Goal: Transaction & Acquisition: Purchase product/service

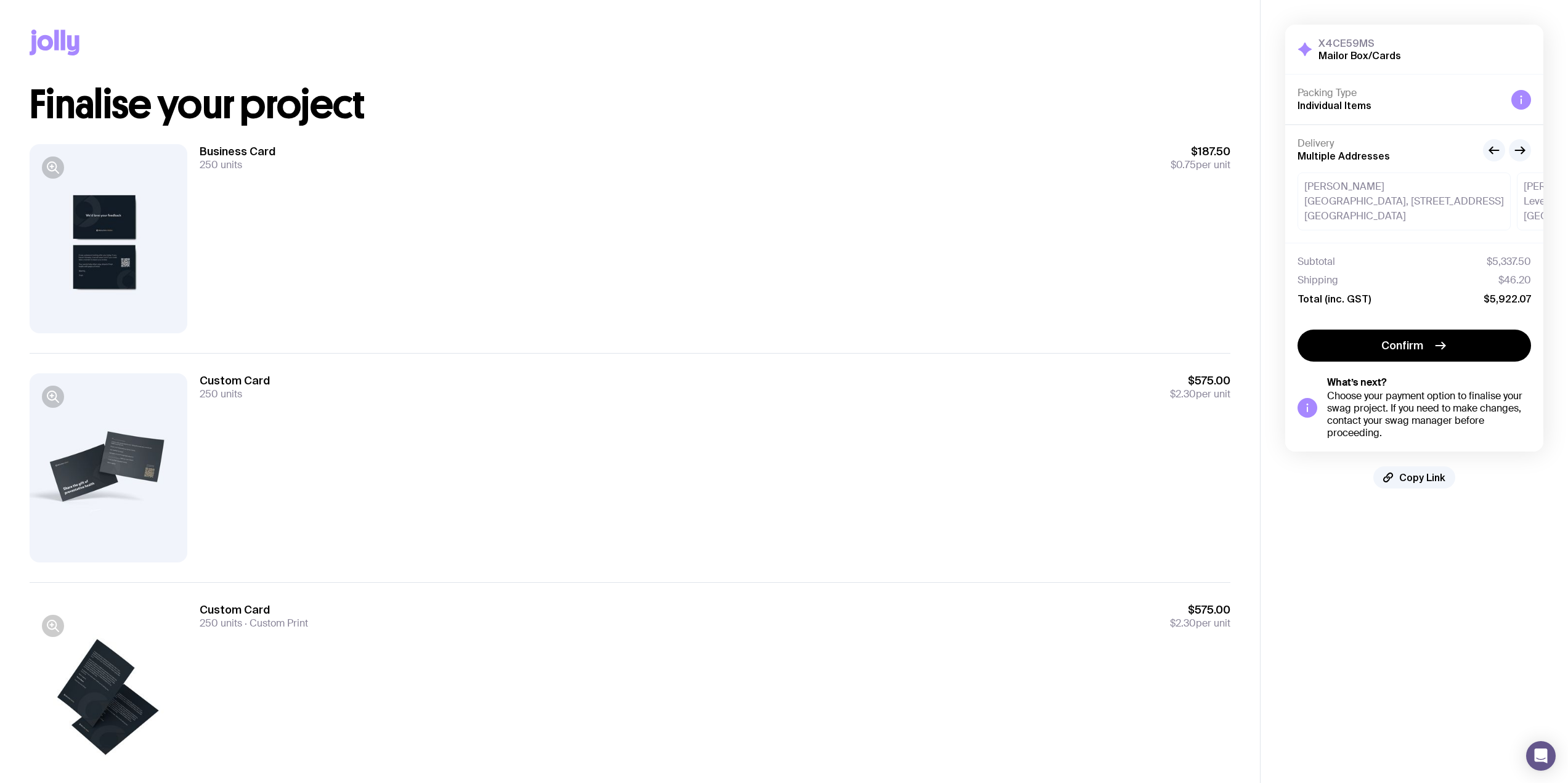
drag, startPoint x: 199, startPoint y: 379, endPoint x: 1246, endPoint y: 395, distance: 1047.1
click at [1246, 395] on div "Copy Link Finalise your project Business Card 250 units $187.50 $0.75 per unit …" at bounding box center [630, 521] width 1260 height 1042
drag, startPoint x: 1244, startPoint y: 395, endPoint x: 1168, endPoint y: 374, distance: 78.8
click at [1168, 374] on div "Copy Link Finalise your project Business Card 250 units $187.50 $0.75 per unit …" at bounding box center [630, 521] width 1260 height 1042
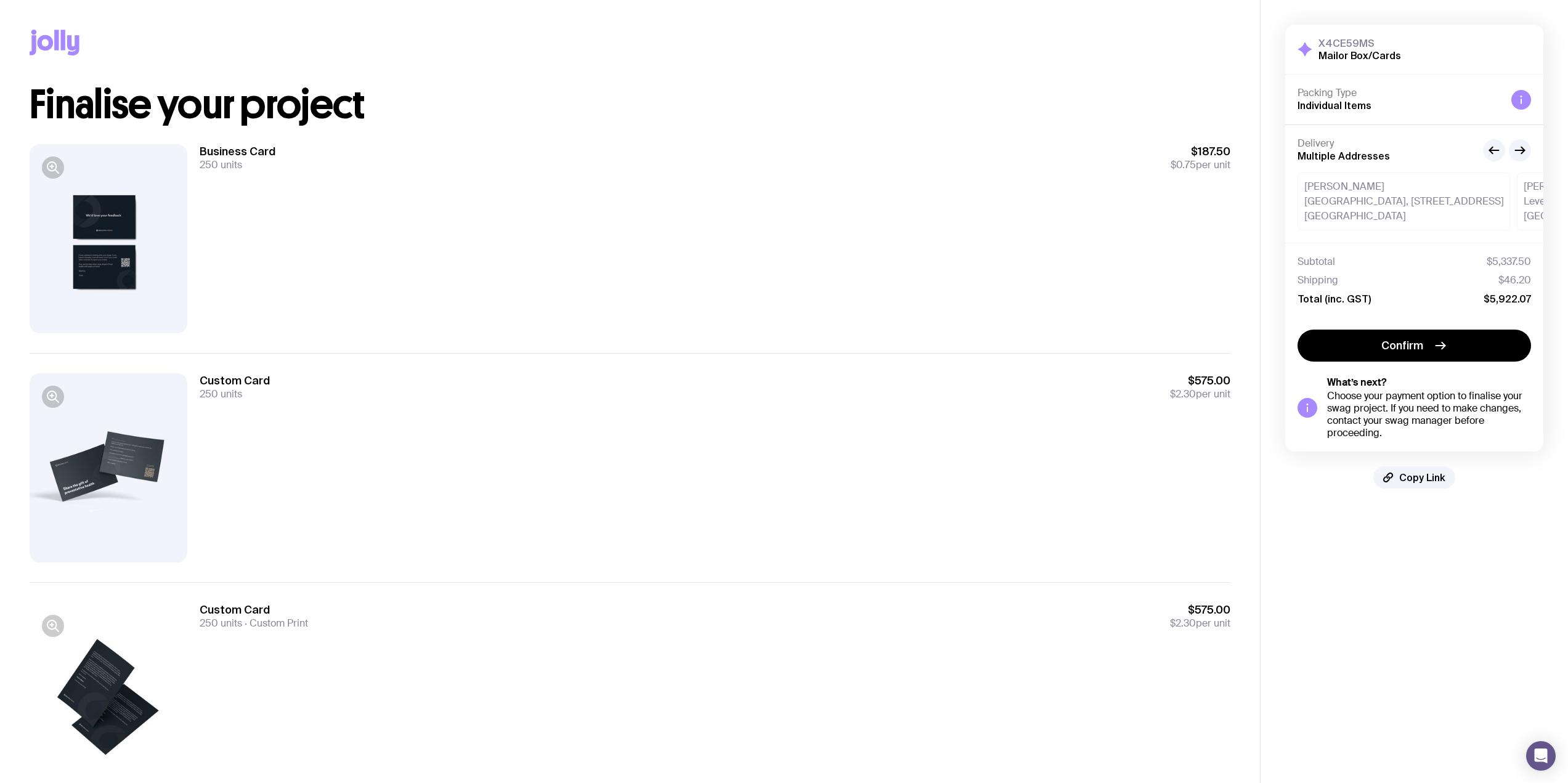
click at [133, 242] on div at bounding box center [109, 239] width 158 height 189
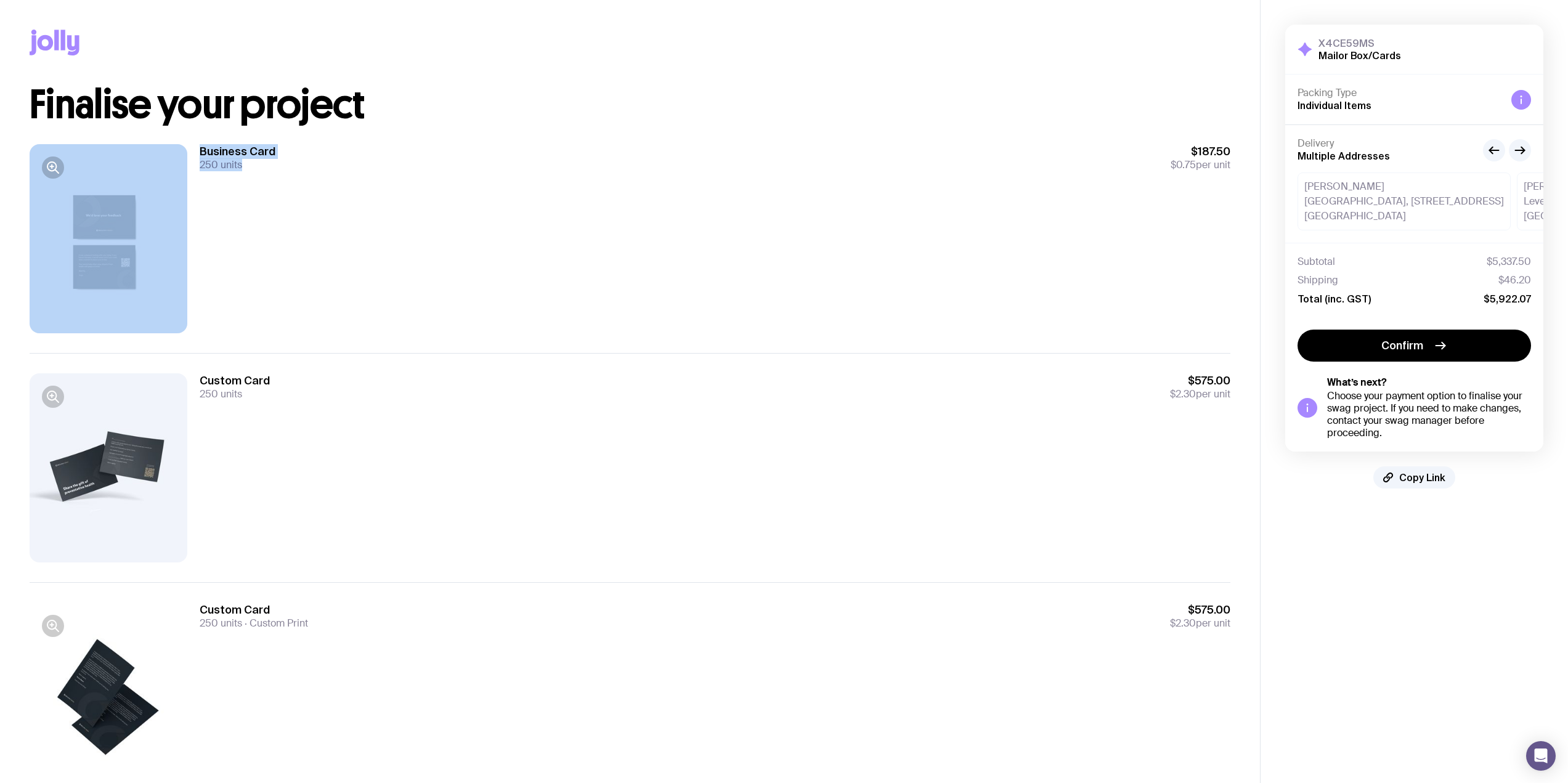
drag, startPoint x: 193, startPoint y: 142, endPoint x: 304, endPoint y: 177, distance: 116.4
click at [304, 177] on div "Business Card 250 units $187.50 $0.75 per unit" at bounding box center [630, 239] width 1201 height 229
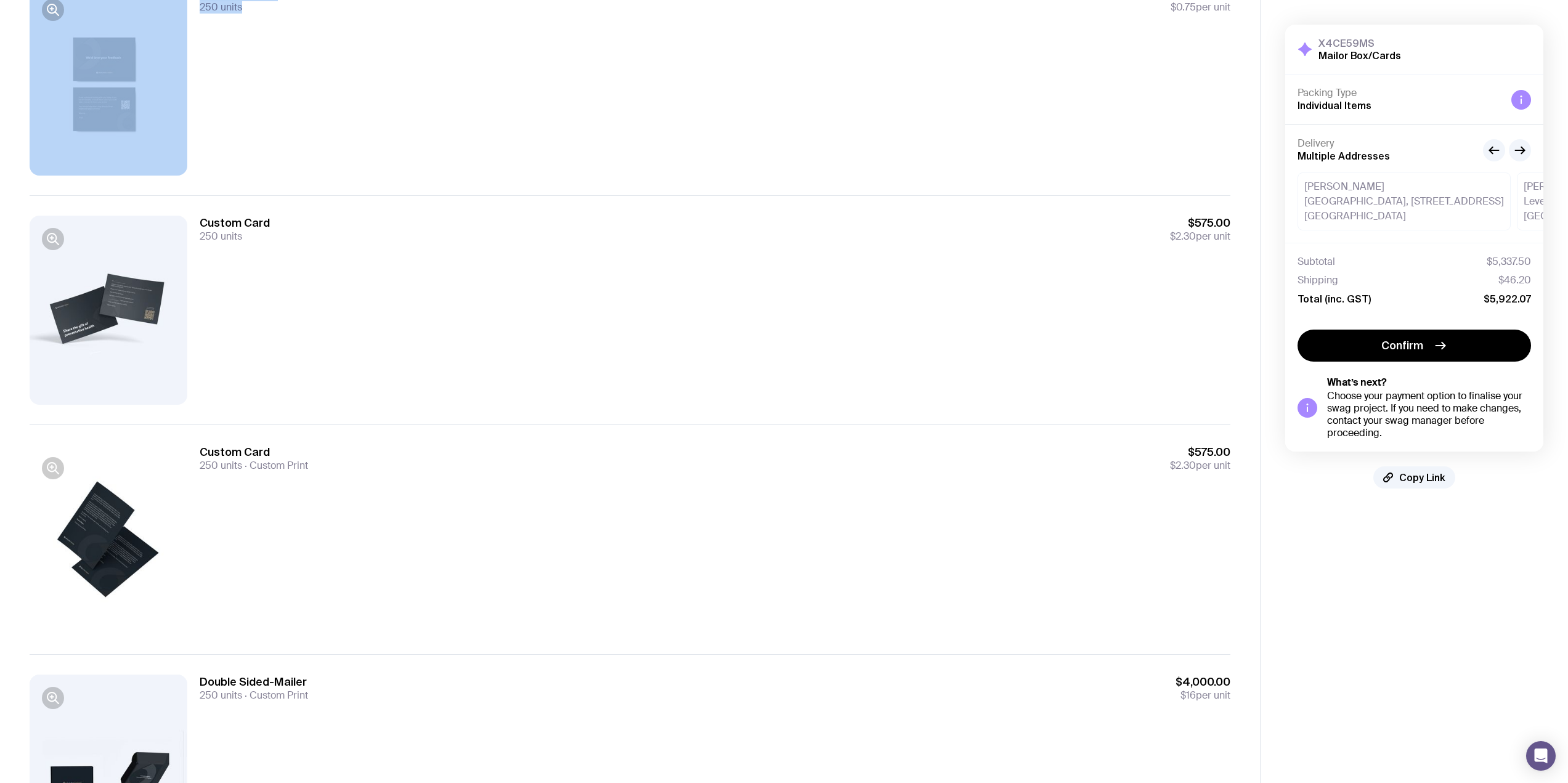
scroll to position [185, 0]
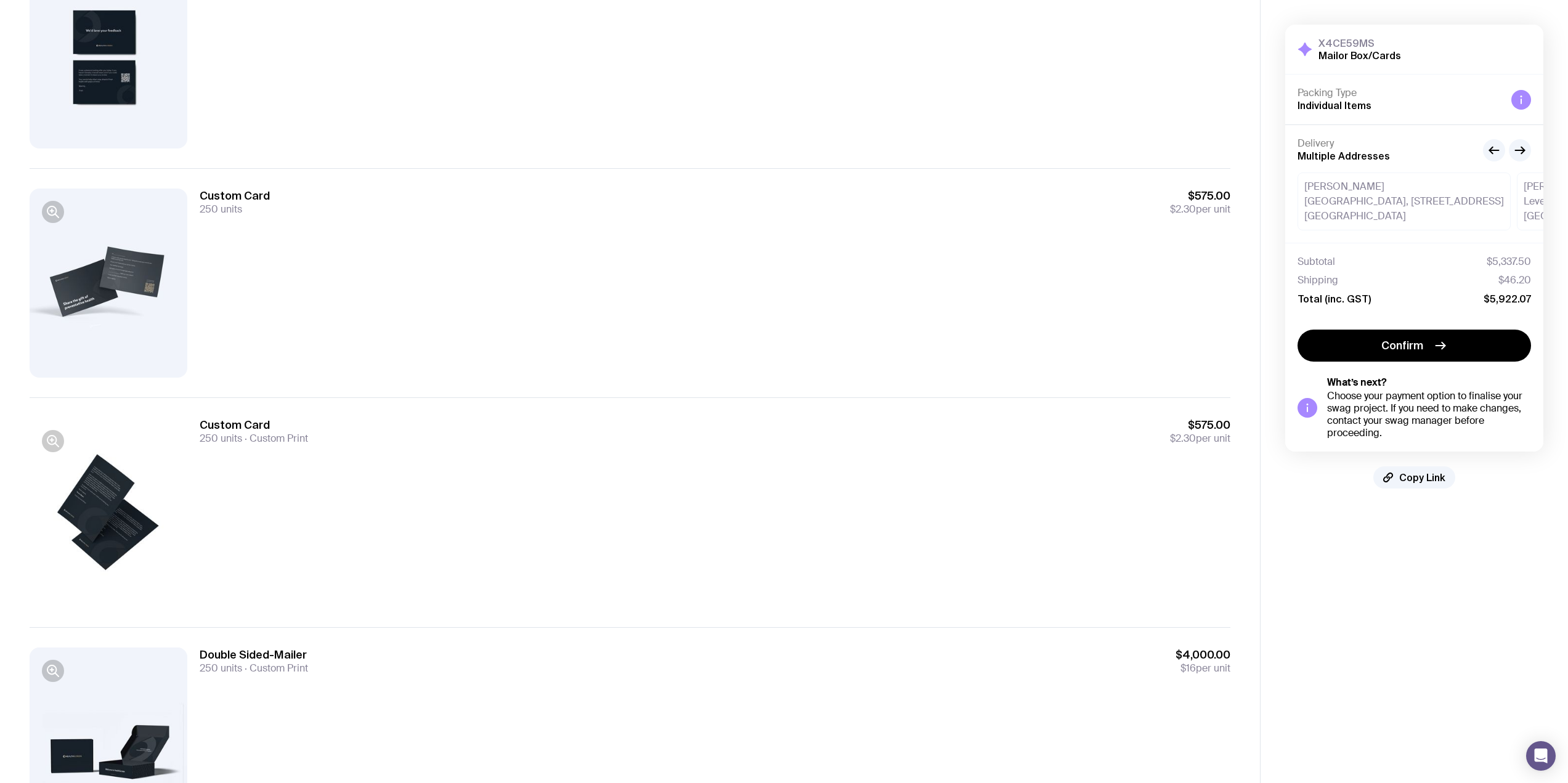
click at [301, 196] on div "Custom Card 250 units $575.00 $2.30 per unit" at bounding box center [715, 202] width 1031 height 27
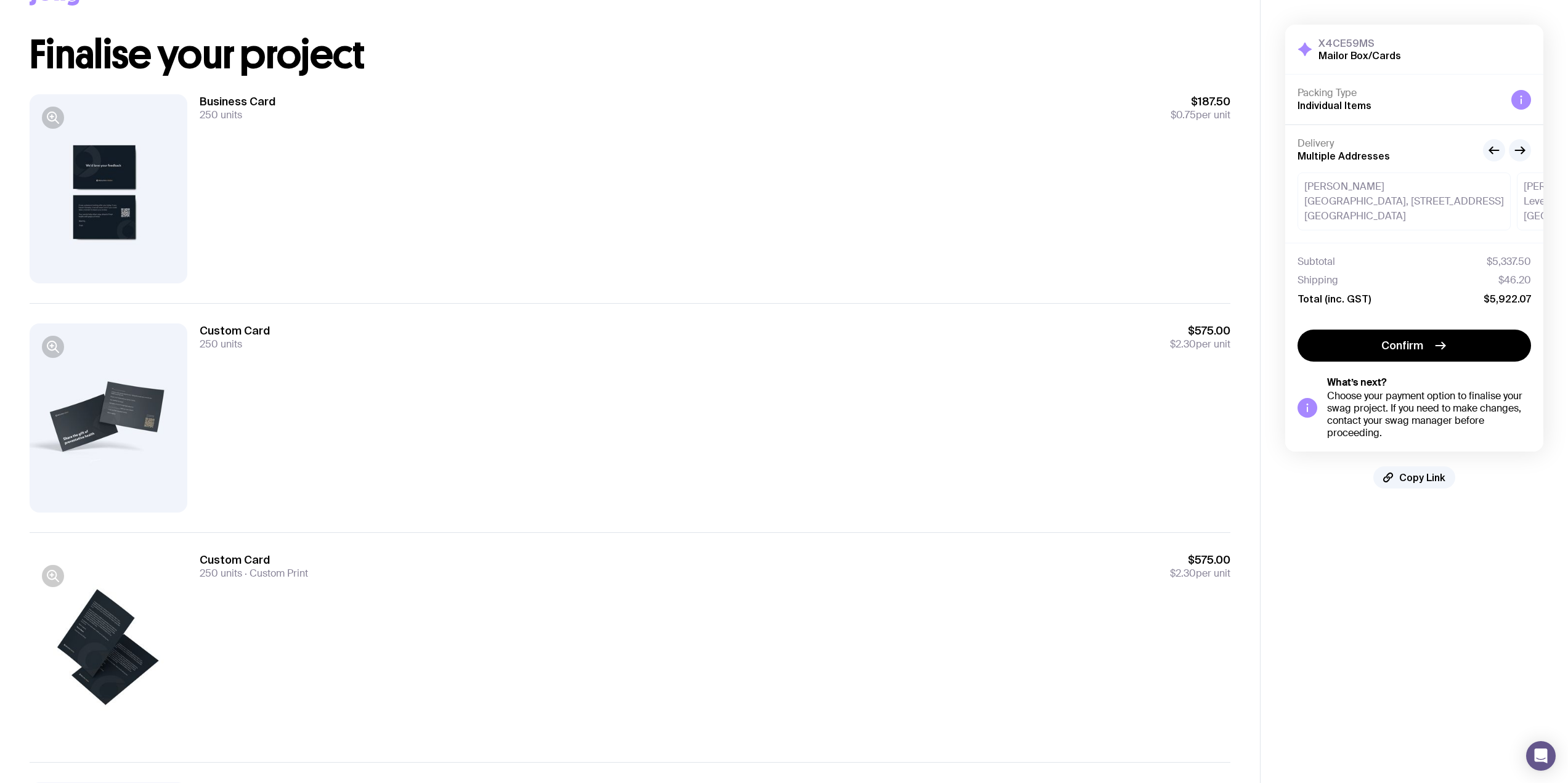
scroll to position [0, 0]
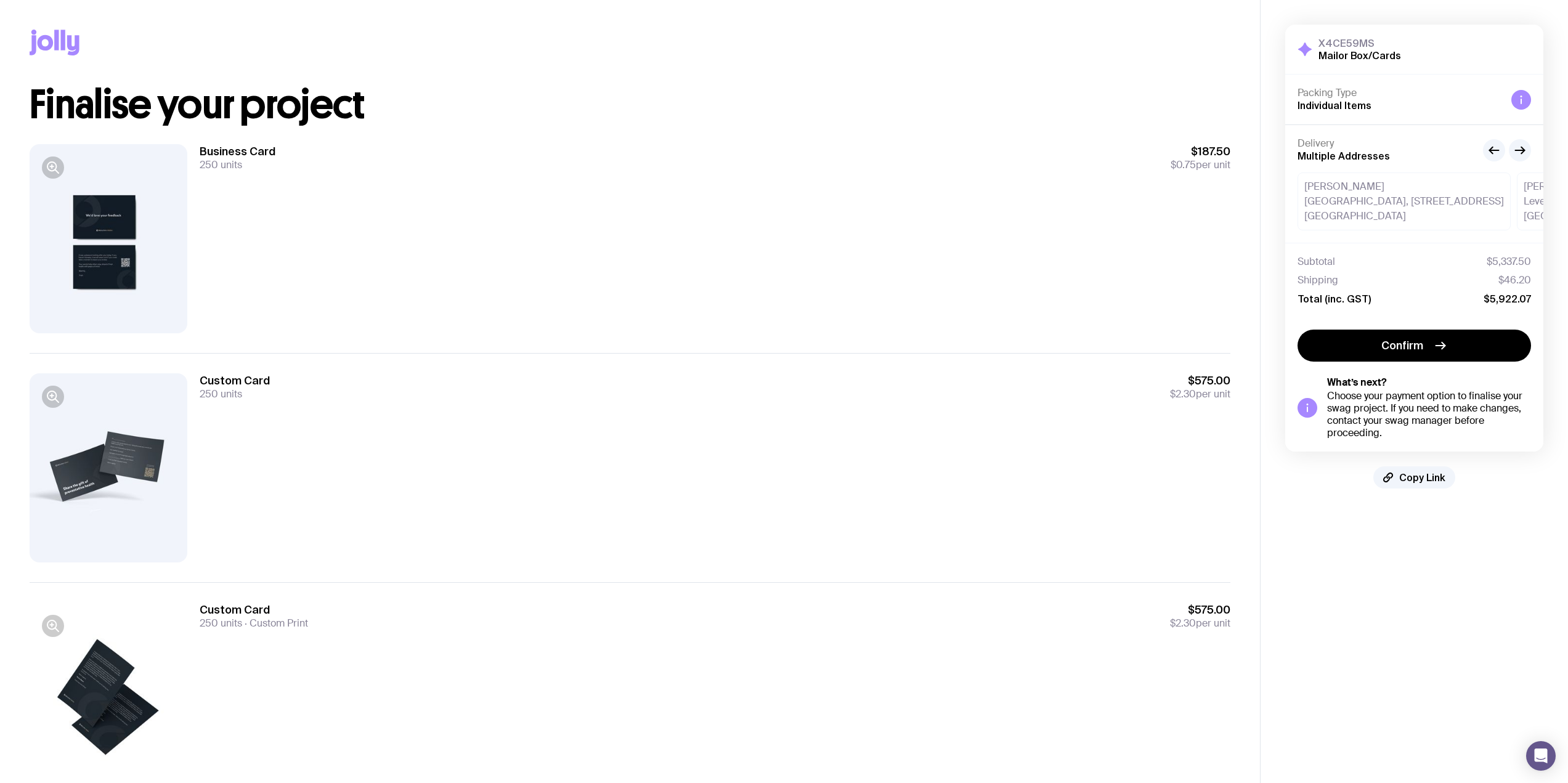
drag, startPoint x: 98, startPoint y: 426, endPoint x: 77, endPoint y: 408, distance: 27.7
click at [97, 426] on div at bounding box center [109, 468] width 158 height 189
click at [58, 391] on icon "button" at bounding box center [53, 397] width 15 height 15
click at [49, 168] on icon "button" at bounding box center [53, 167] width 15 height 15
click at [50, 400] on icon "button" at bounding box center [53, 397] width 15 height 15
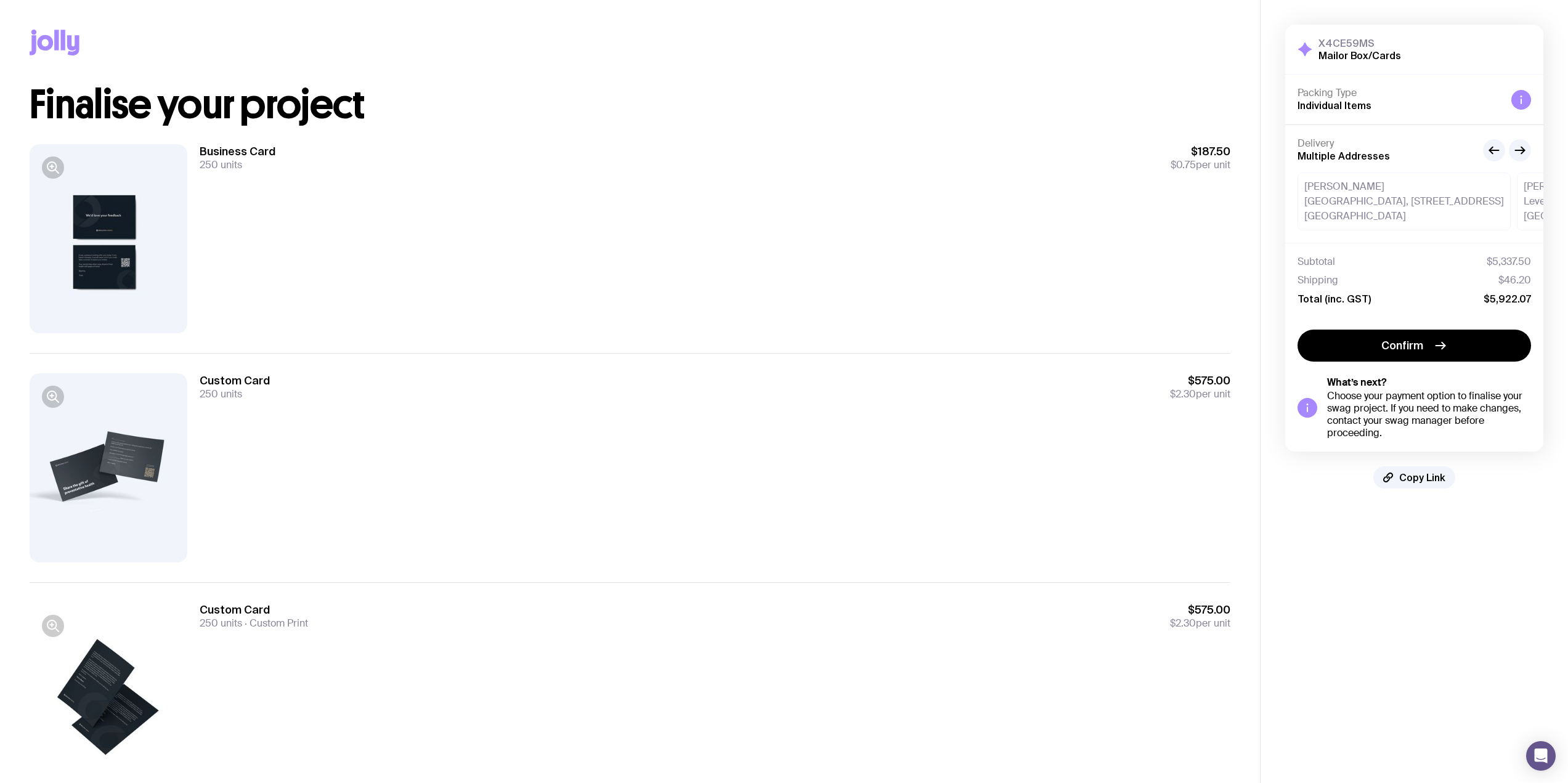
click at [59, 172] on icon "button" at bounding box center [53, 167] width 15 height 15
click at [50, 393] on icon "button" at bounding box center [52, 396] width 9 height 9
click at [51, 172] on icon "button" at bounding box center [53, 167] width 15 height 15
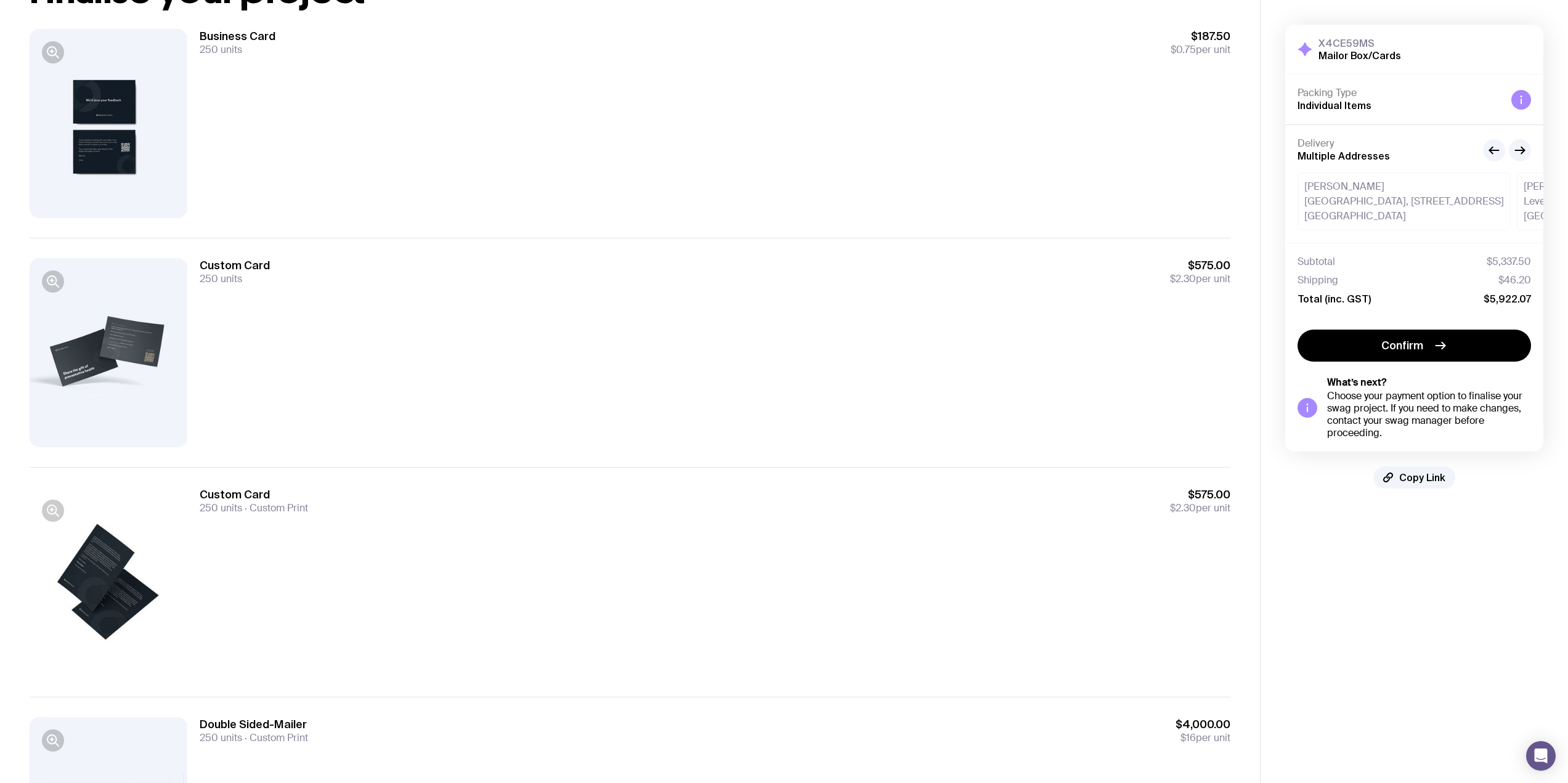
scroll to position [123, 0]
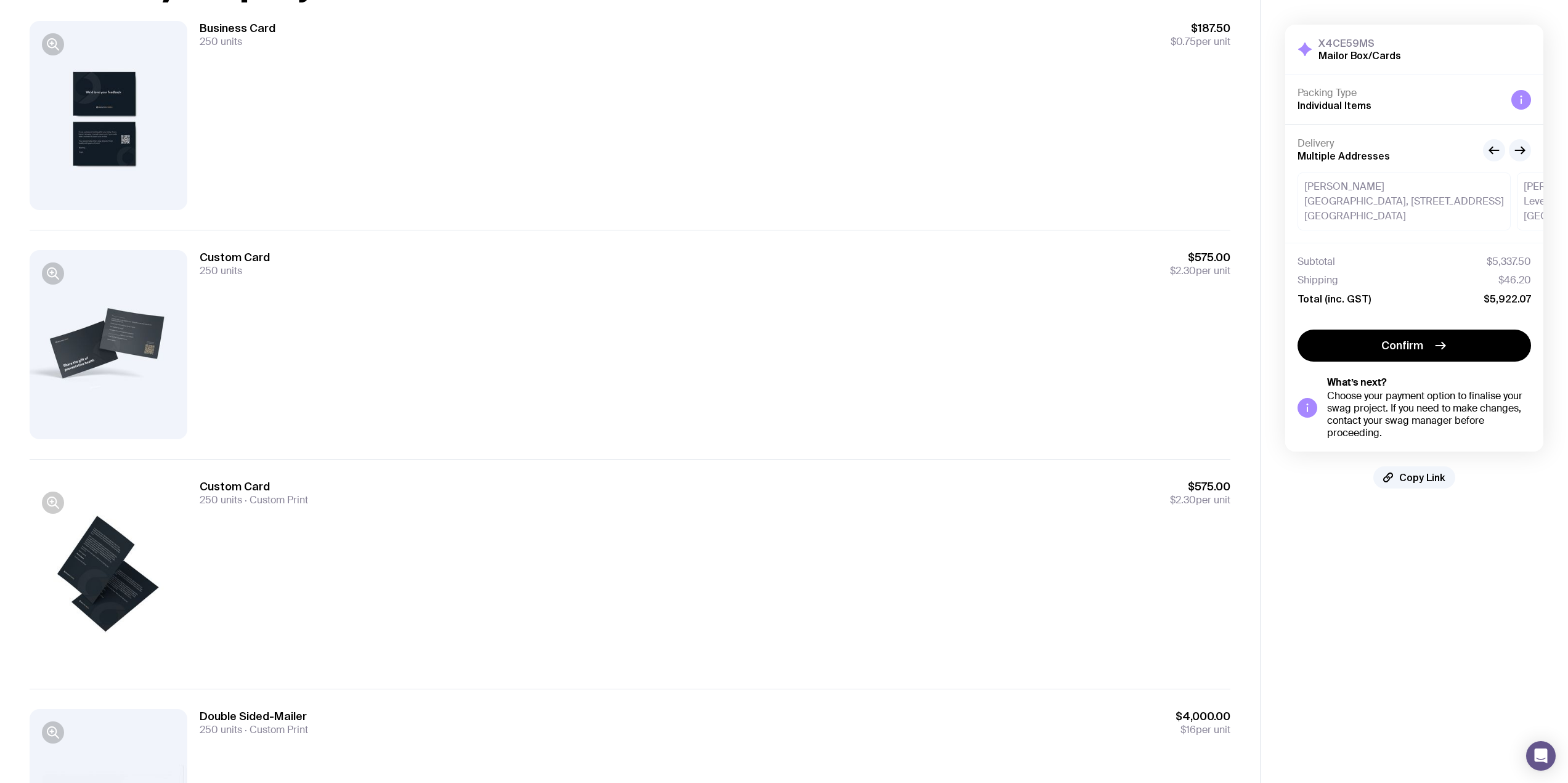
click at [51, 510] on icon "button" at bounding box center [53, 503] width 15 height 15
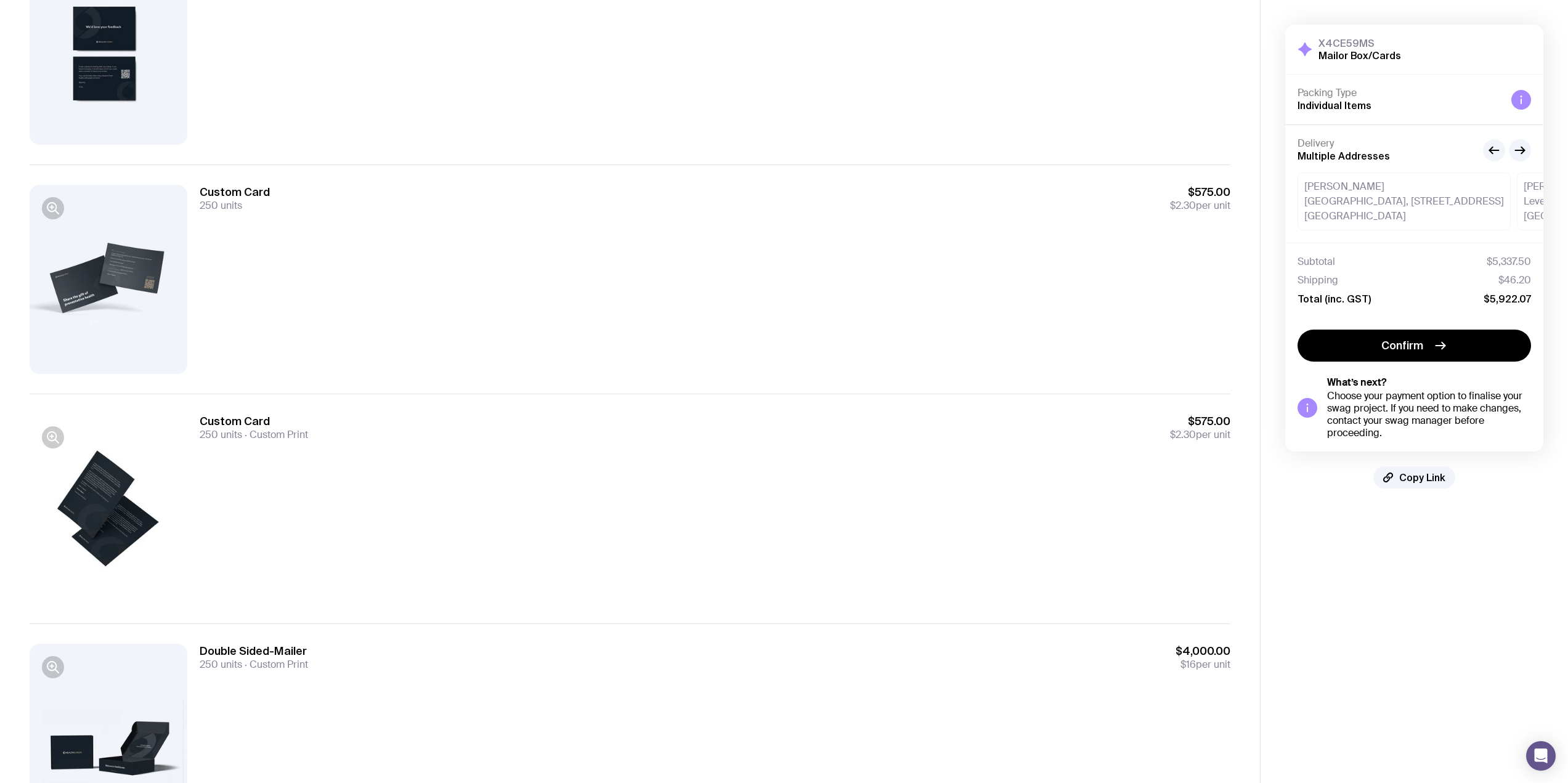
scroll to position [283, 0]
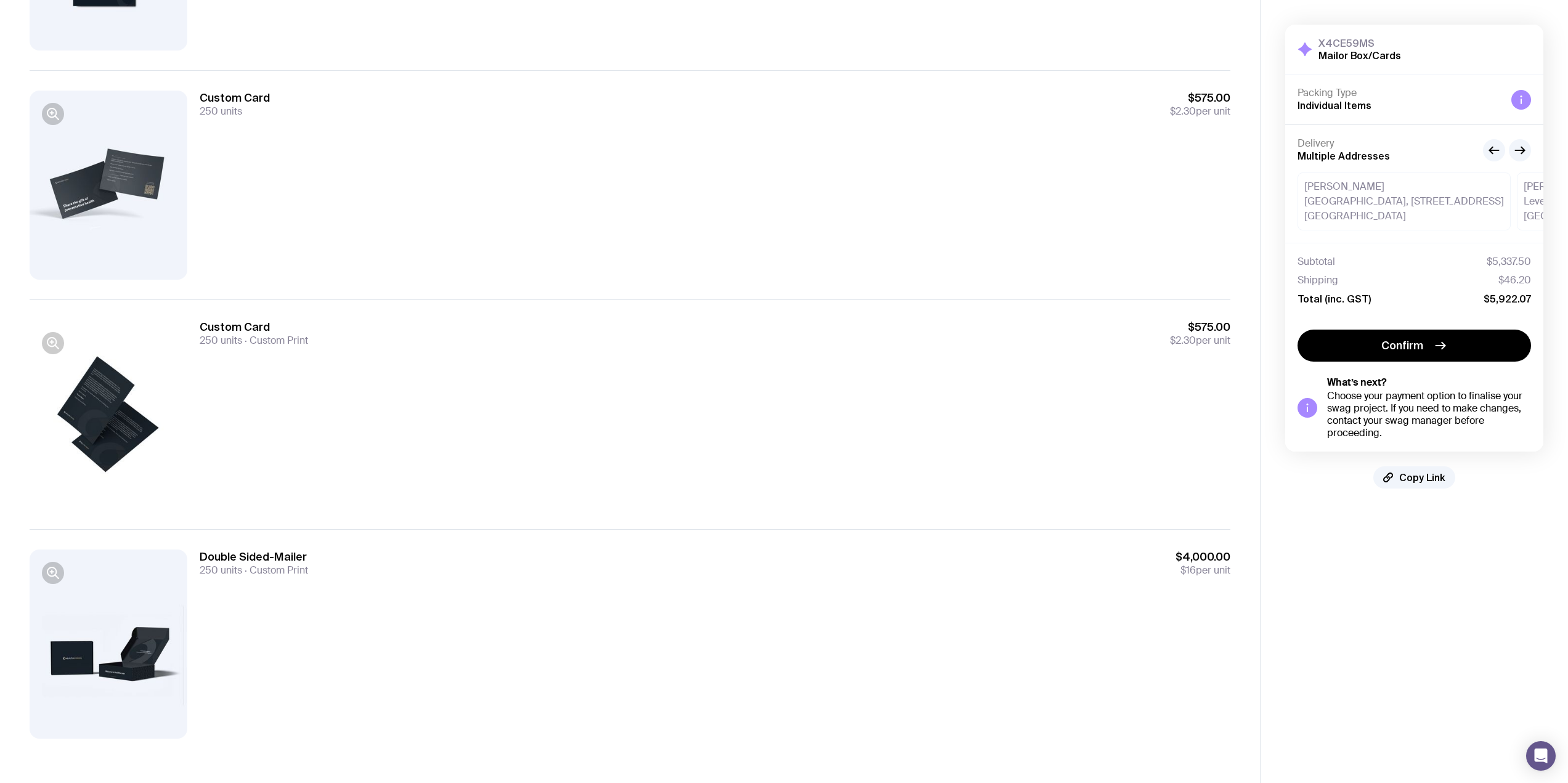
click at [67, 346] on div at bounding box center [109, 414] width 158 height 189
click at [62, 350] on div at bounding box center [53, 343] width 22 height 22
click at [58, 346] on icon "button" at bounding box center [53, 343] width 15 height 15
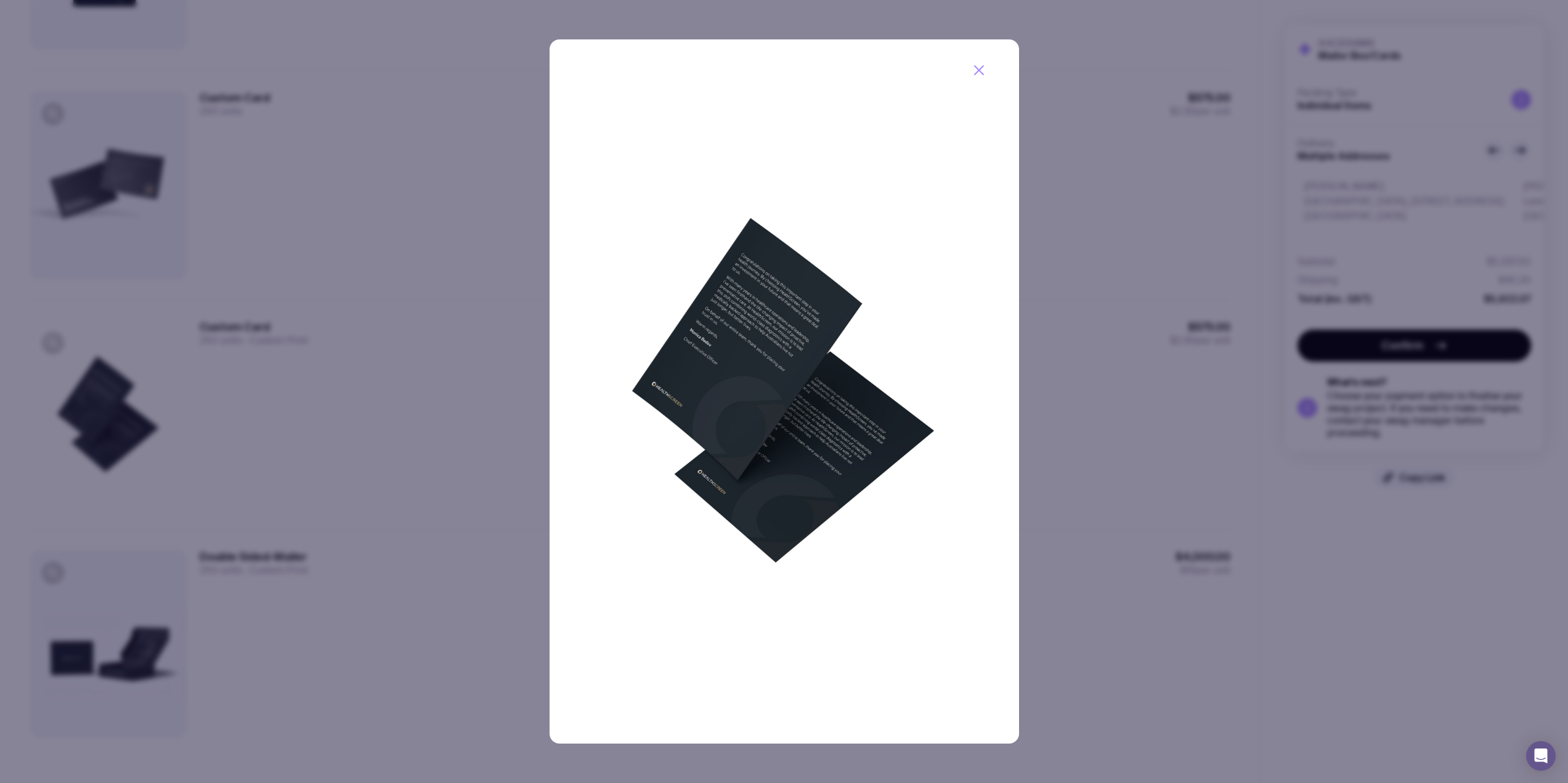
click at [991, 66] on button "button" at bounding box center [978, 70] width 32 height 32
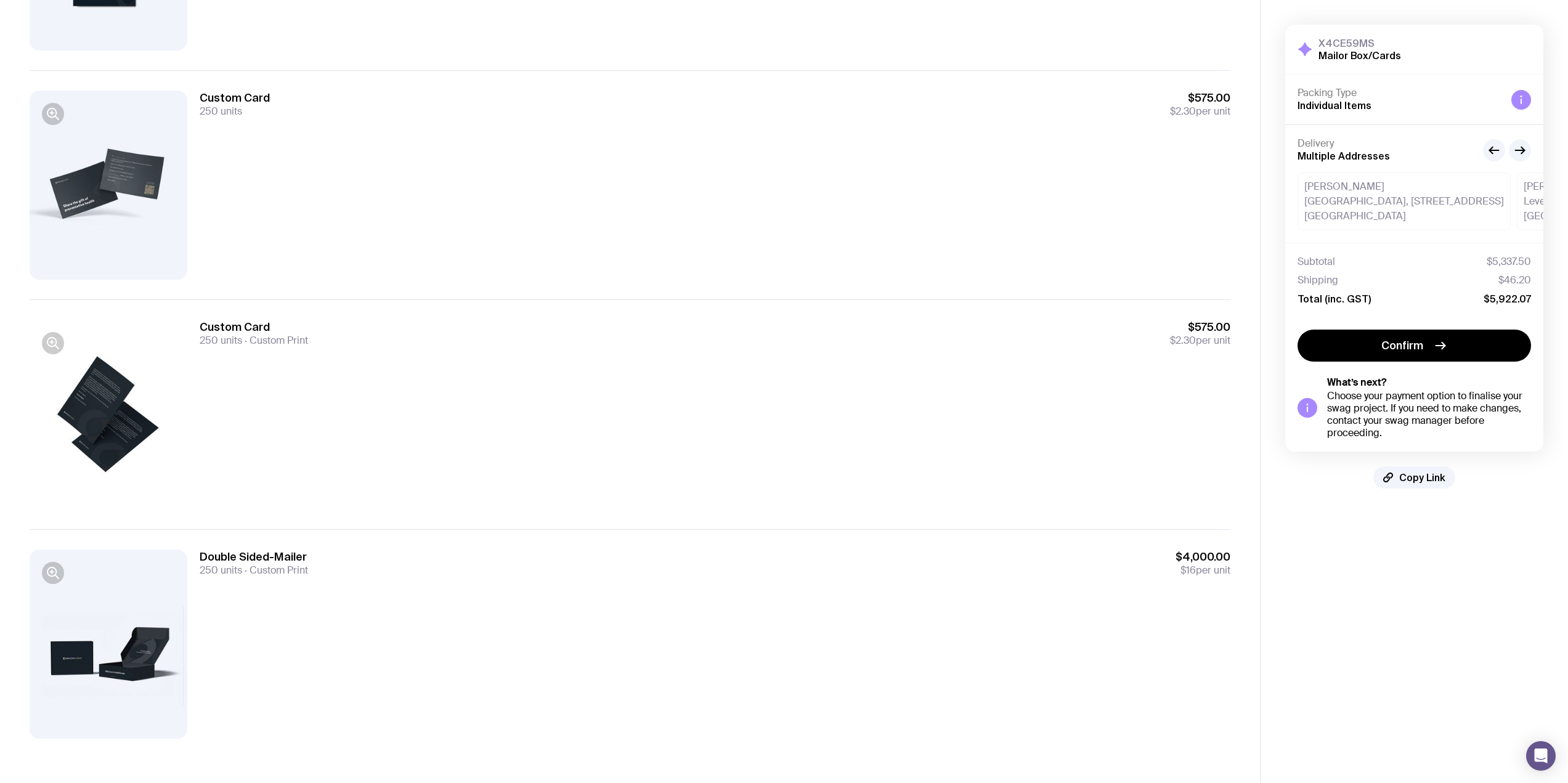
click at [60, 575] on button "button" at bounding box center [53, 573] width 22 height 22
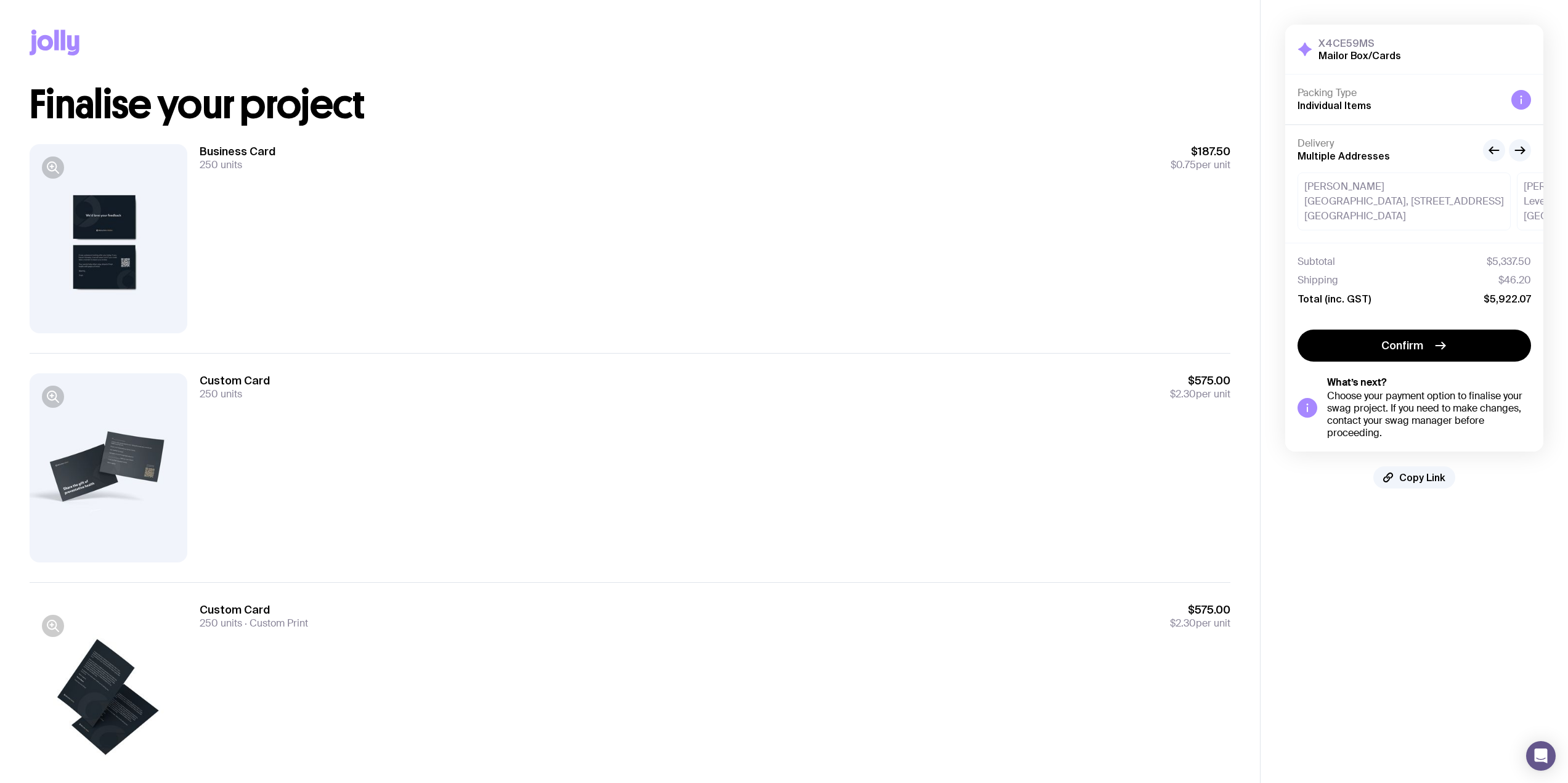
click at [1525, 165] on div "Delivery Multiple Addresses [PERSON_NAME][GEOGRAPHIC_DATA], [STREET_ADDRESS][PE…" at bounding box center [1414, 184] width 258 height 118
click at [1524, 160] on button "button" at bounding box center [1519, 150] width 22 height 22
click at [1494, 152] on icon "button" at bounding box center [1494, 150] width 15 height 15
click at [1519, 152] on icon "button" at bounding box center [1519, 150] width 15 height 15
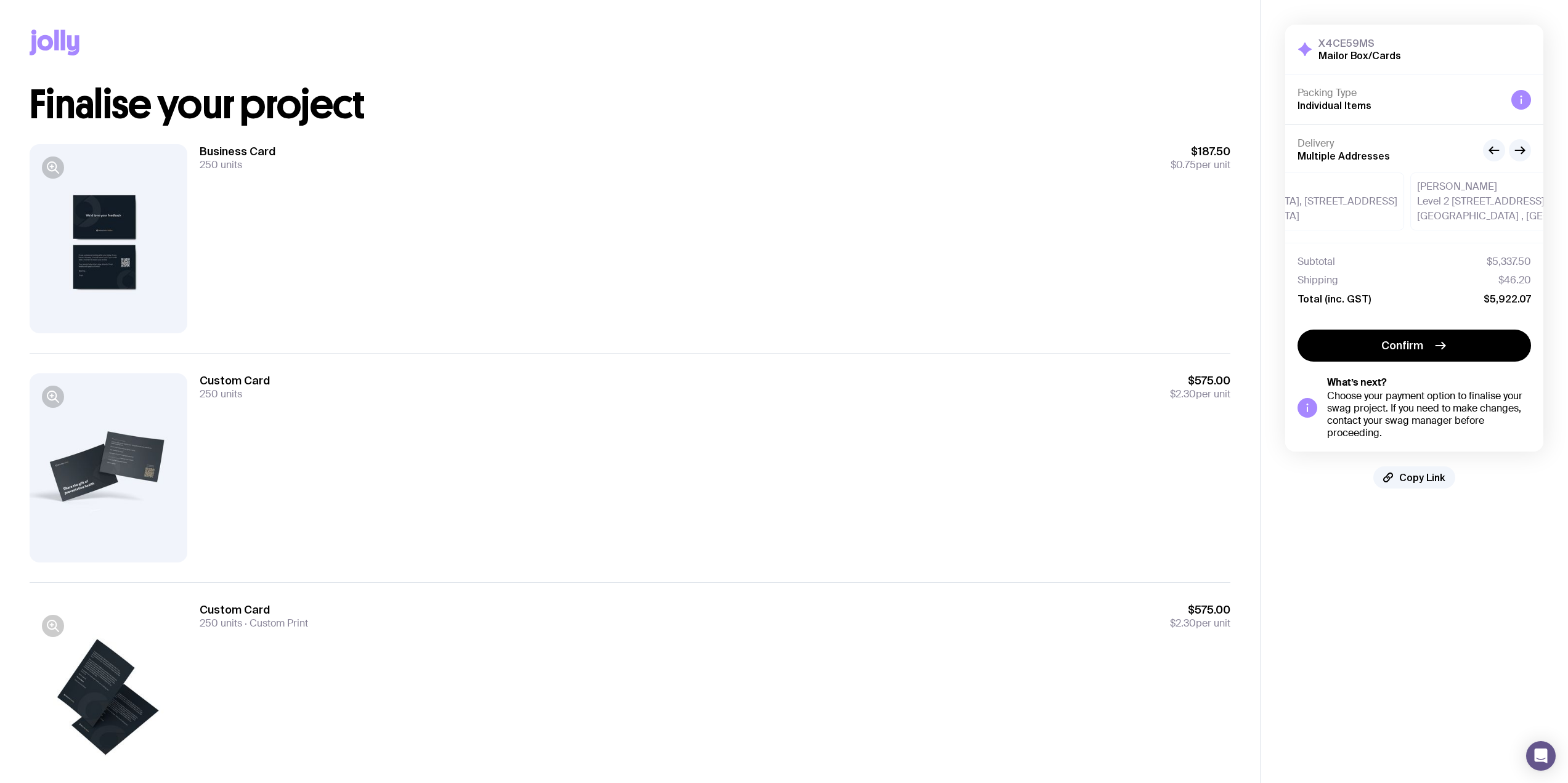
click at [1519, 152] on icon "button" at bounding box center [1519, 150] width 15 height 15
click at [65, 395] on div at bounding box center [109, 468] width 158 height 189
click at [52, 395] on icon "button" at bounding box center [52, 395] width 3 height 0
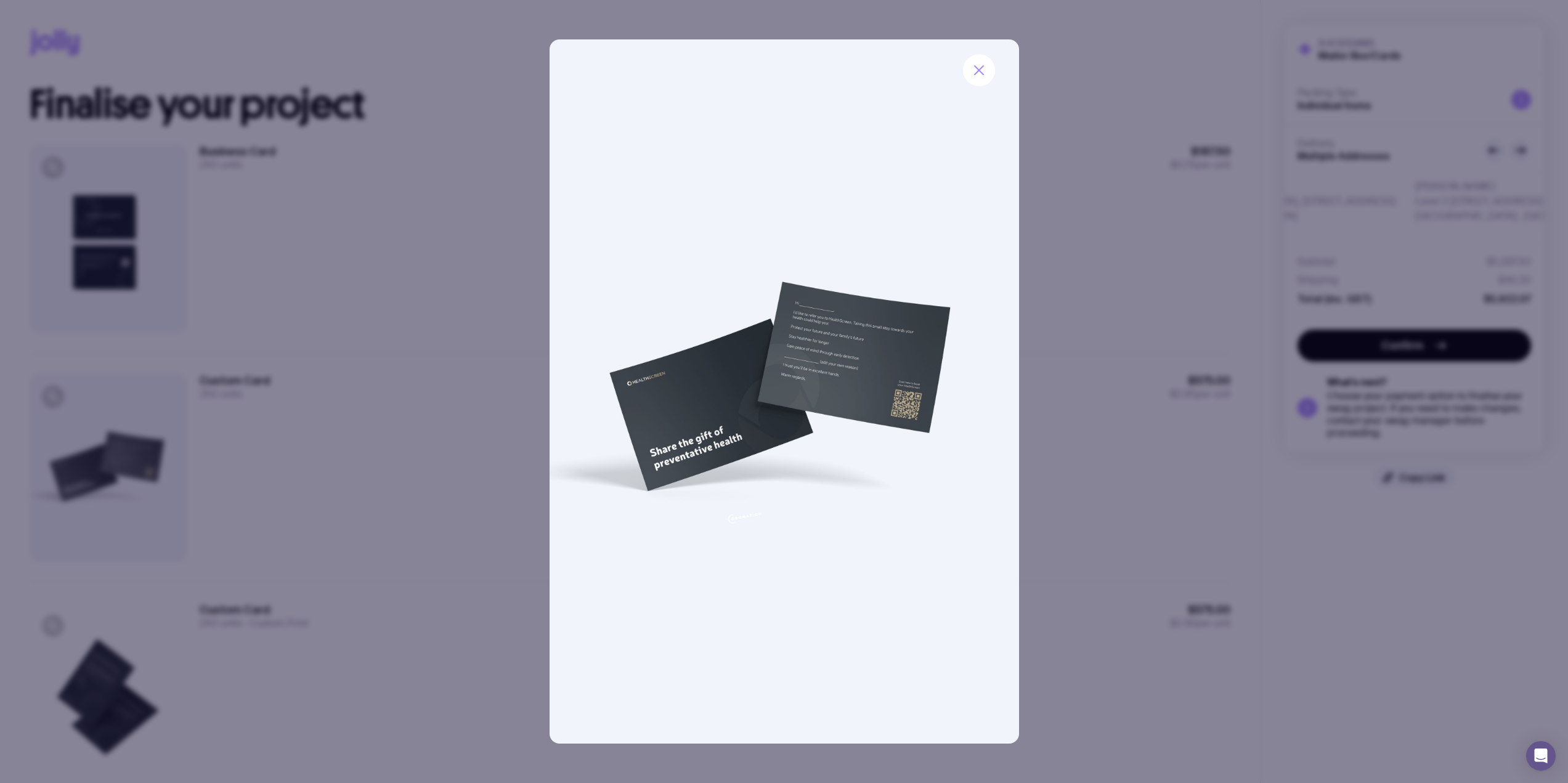
click at [980, 82] on button "button" at bounding box center [978, 70] width 32 height 32
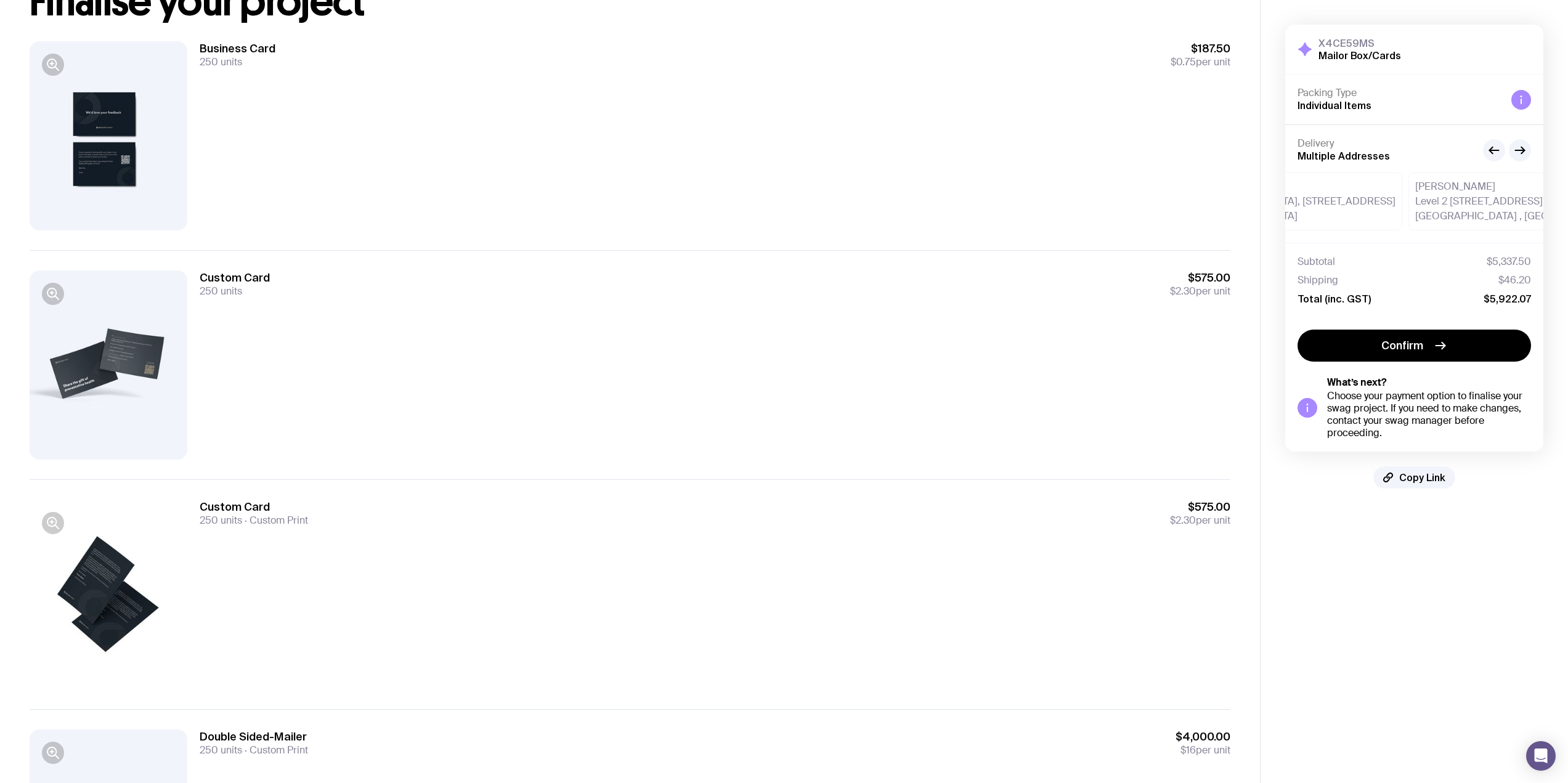
scroll to position [283, 0]
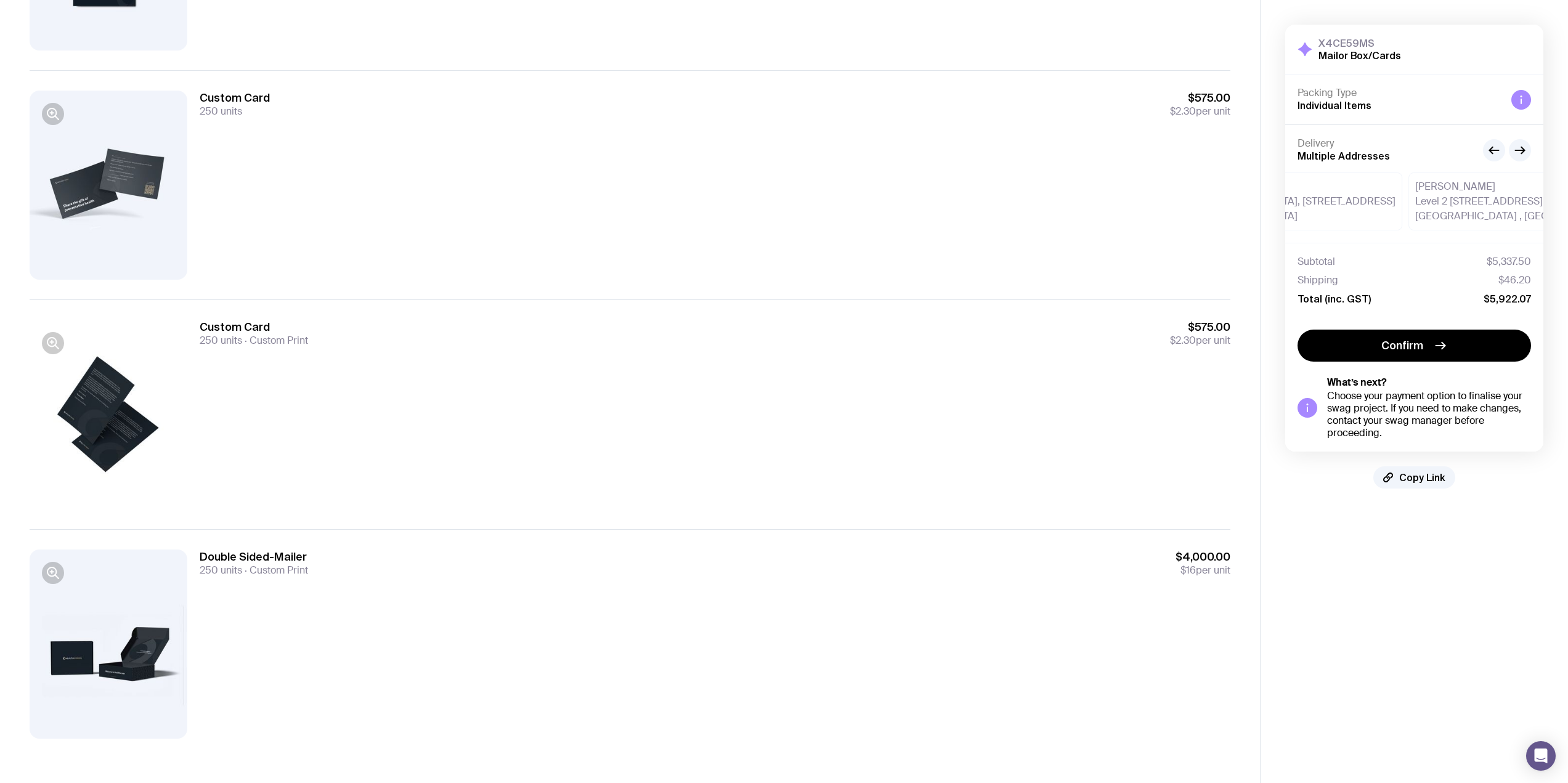
click at [61, 336] on button "button" at bounding box center [53, 343] width 22 height 22
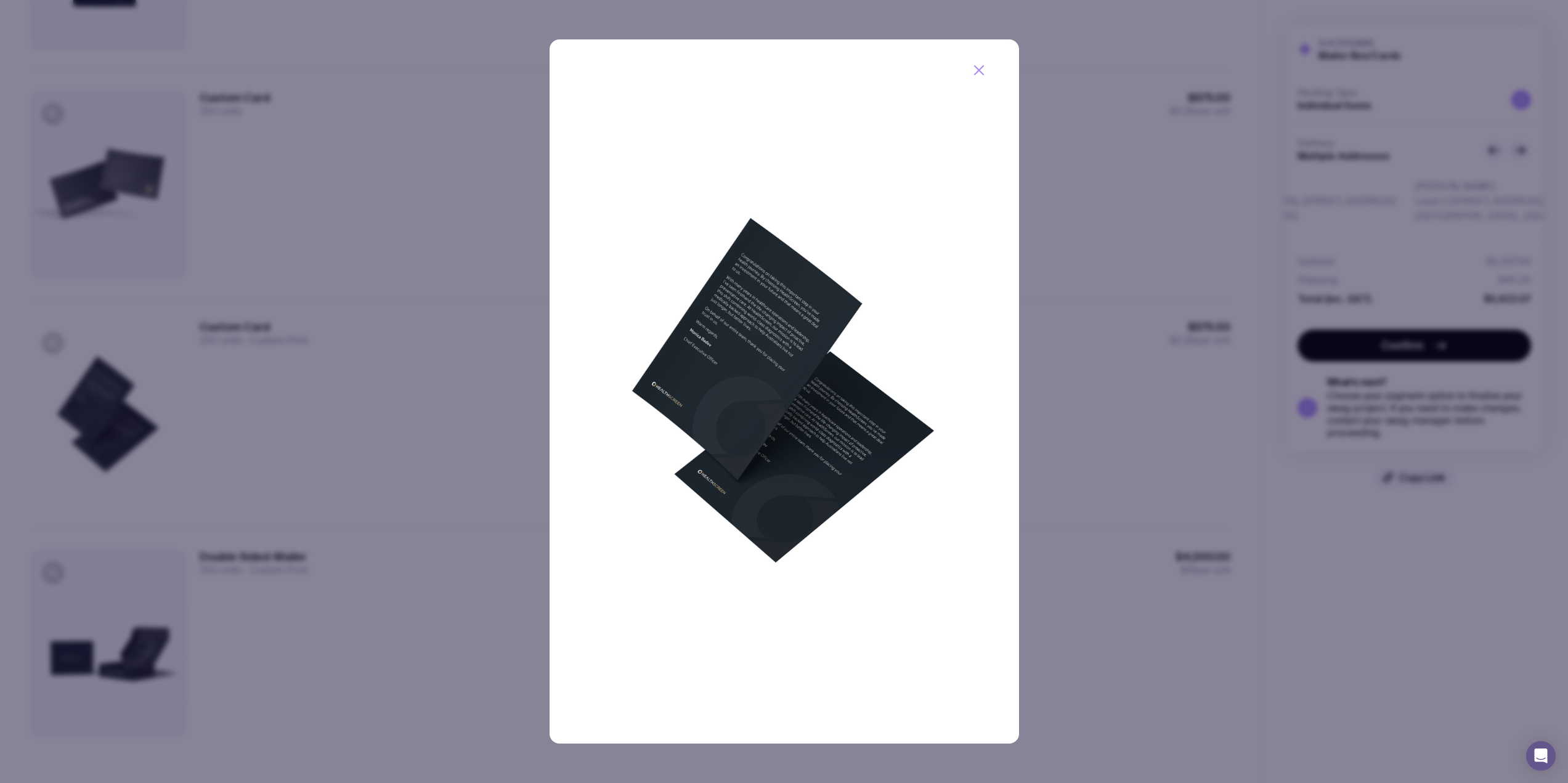
click at [392, 344] on div at bounding box center [784, 392] width 1568 height 783
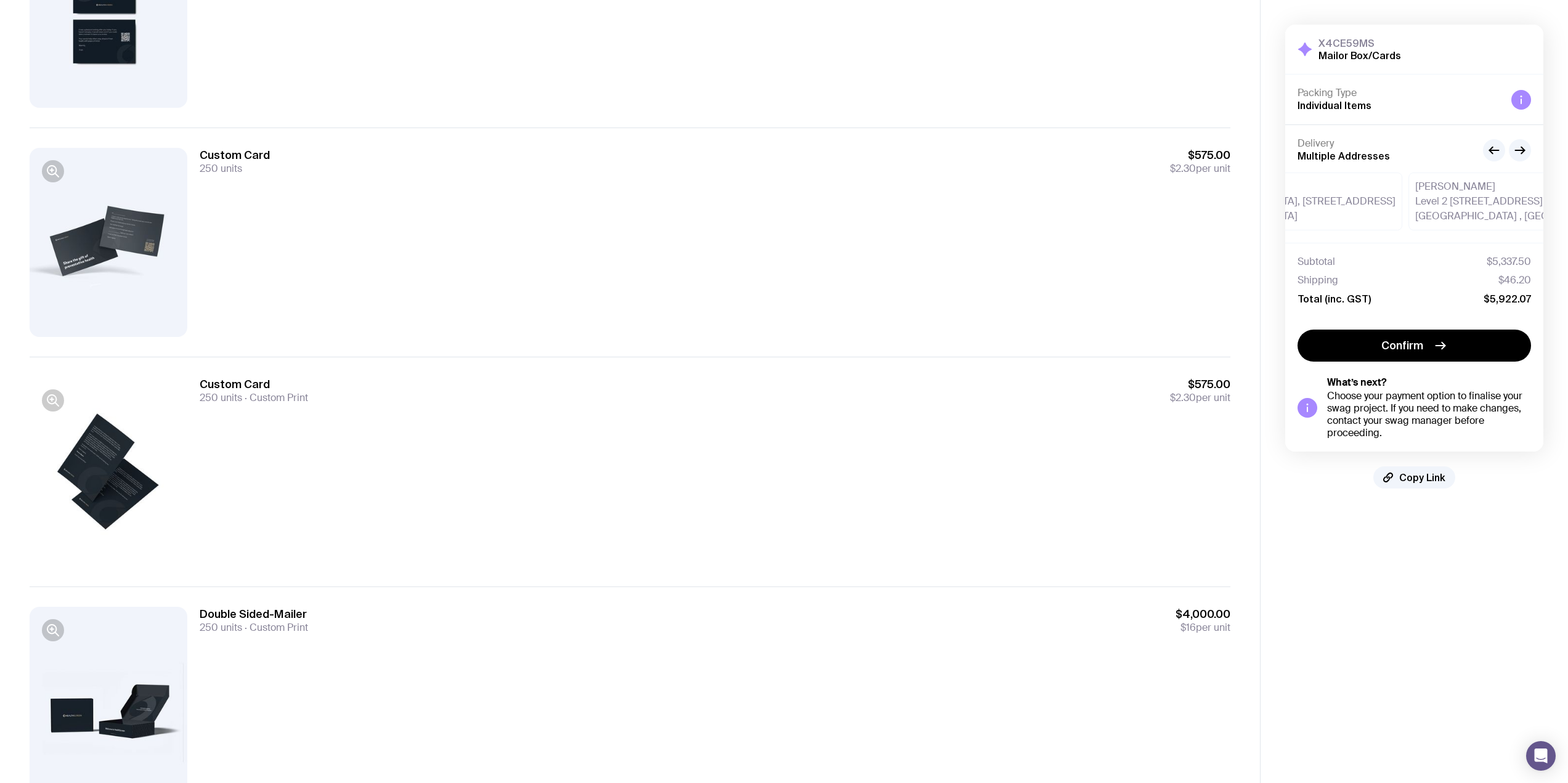
scroll to position [247, 0]
